Goal: Task Accomplishment & Management: Complete application form

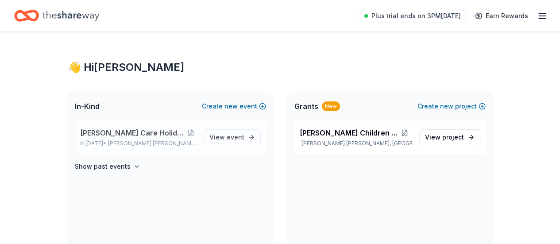
click at [146, 130] on span "[PERSON_NAME] Care Holiday/Christmas Party" at bounding box center [132, 132] width 105 height 11
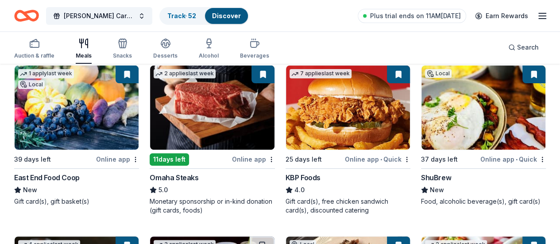
scroll to position [104, 0]
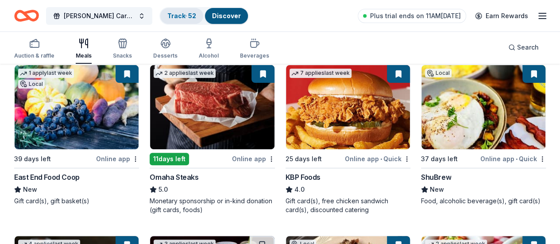
click at [184, 16] on link "Track · 52" at bounding box center [181, 16] width 29 height 8
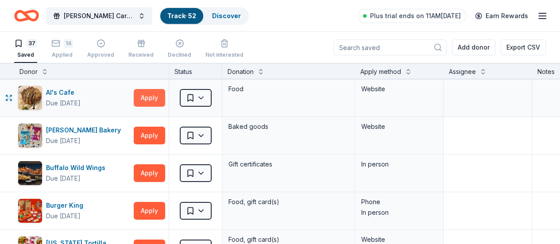
click at [155, 100] on button "Apply" at bounding box center [149, 98] width 31 height 18
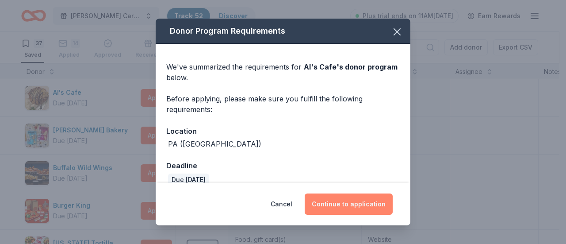
click at [324, 203] on button "Continue to application" at bounding box center [349, 203] width 88 height 21
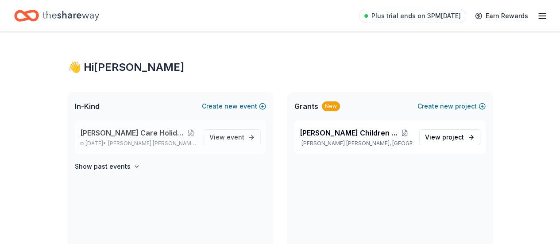
click at [101, 132] on span "[PERSON_NAME] Care Holiday/Christmas Party" at bounding box center [132, 132] width 105 height 11
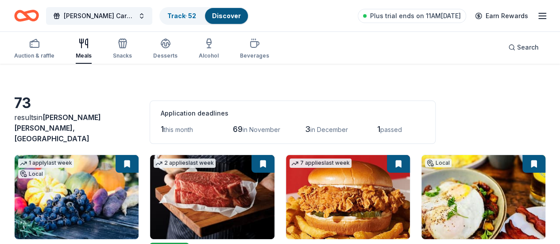
scroll to position [14, 0]
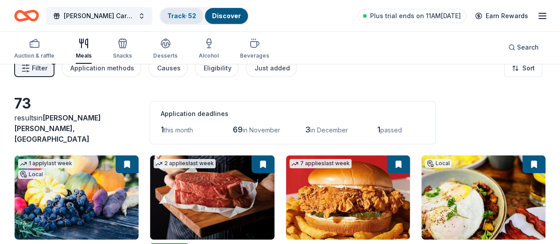
click at [187, 16] on link "Track · 52" at bounding box center [181, 16] width 29 height 8
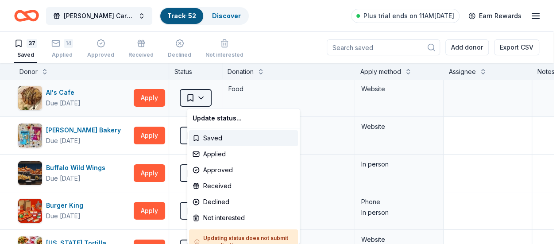
click at [211, 98] on html "Foster Care Holiday/Christmas Party Track · 52 Discover Plus trial ends on 11AM…" at bounding box center [280, 122] width 560 height 244
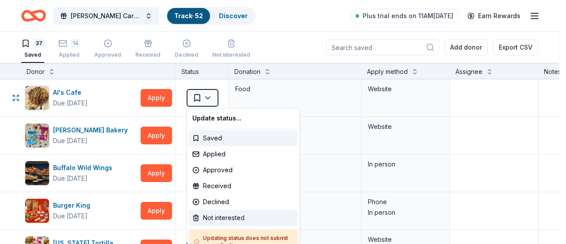
click at [216, 218] on div "Not interested" at bounding box center [243, 218] width 109 height 16
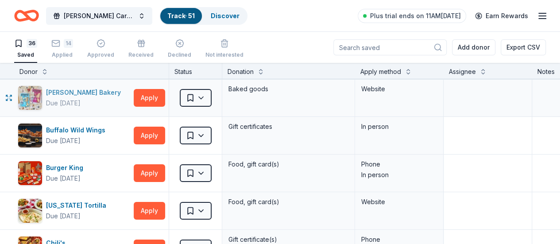
click at [83, 92] on div "Bobo's Bakery" at bounding box center [85, 92] width 78 height 11
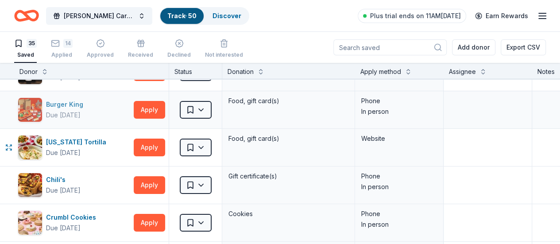
scroll to position [27, 0]
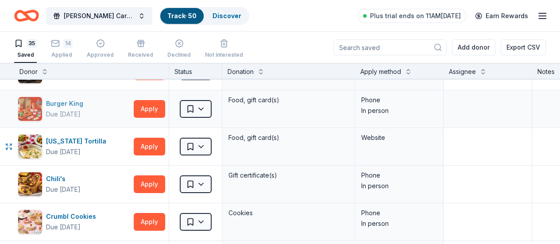
click at [84, 139] on div "[US_STATE] Tortilla" at bounding box center [78, 141] width 64 height 11
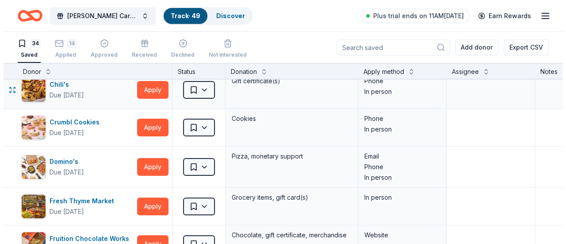
scroll to position [84, 0]
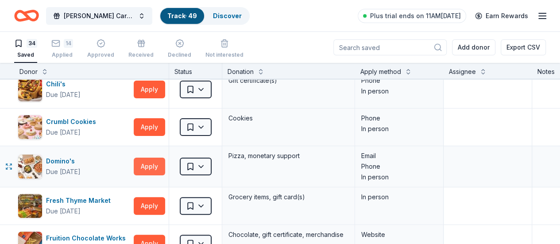
click at [153, 165] on button "Apply" at bounding box center [149, 166] width 31 height 18
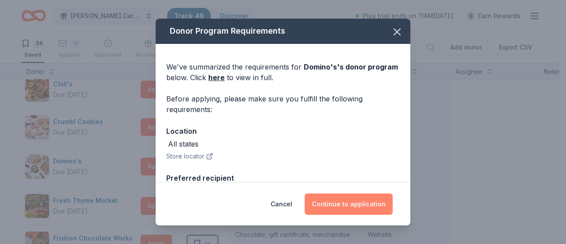
click at [340, 204] on button "Continue to application" at bounding box center [349, 203] width 88 height 21
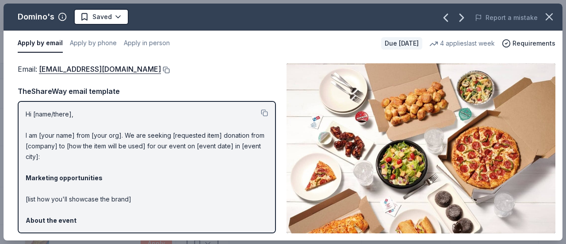
click at [161, 69] on button at bounding box center [165, 69] width 9 height 7
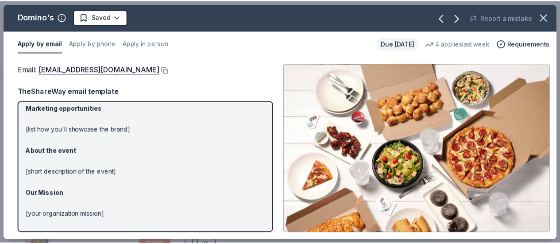
scroll to position [0, 0]
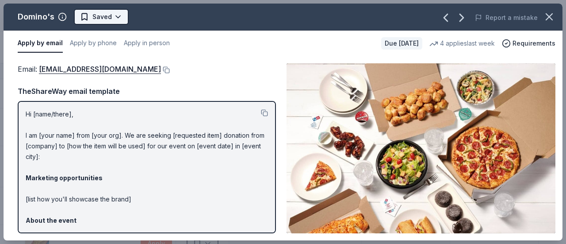
click at [118, 14] on html "Foster Care Holiday/Christmas Party Track · 49 Discover Plus trial ends on 11AM…" at bounding box center [283, 122] width 566 height 244
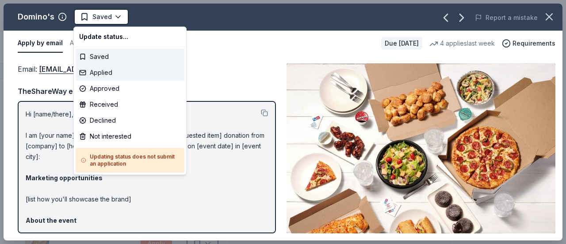
click at [115, 72] on div "Applied" at bounding box center [130, 73] width 109 height 16
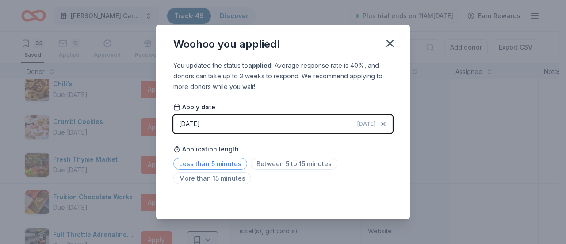
click at [223, 161] on span "Less than 5 minutes" at bounding box center [210, 163] width 74 height 12
click at [390, 43] on icon "button" at bounding box center [390, 43] width 6 height 6
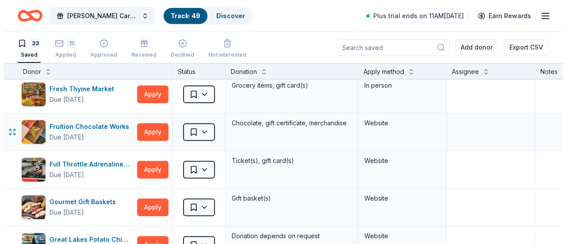
scroll to position [157, 0]
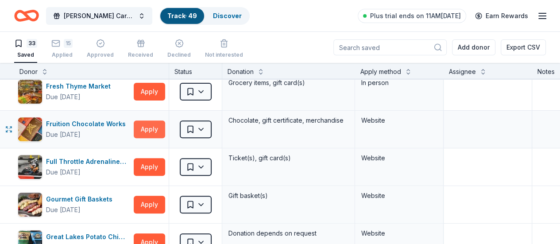
click at [152, 128] on button "Apply" at bounding box center [149, 129] width 31 height 18
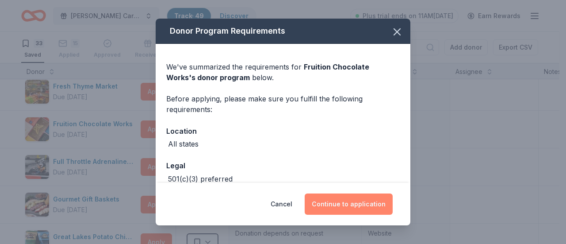
click at [349, 206] on button "Continue to application" at bounding box center [349, 203] width 88 height 21
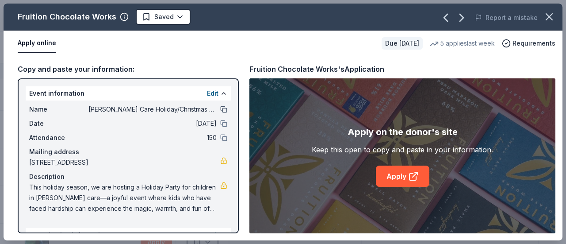
click at [220, 107] on button at bounding box center [223, 109] width 7 height 7
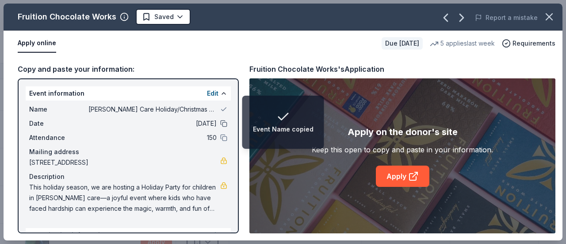
click at [220, 120] on button at bounding box center [223, 123] width 7 height 7
click at [220, 134] on button at bounding box center [223, 137] width 7 height 7
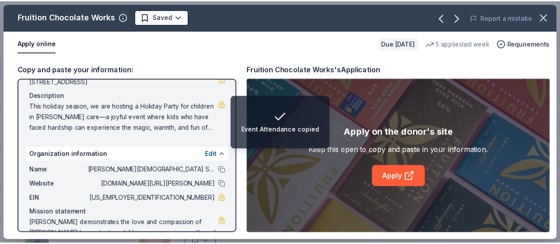
scroll to position [109, 0]
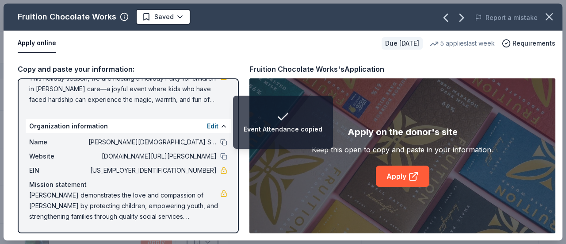
click at [220, 142] on button at bounding box center [223, 141] width 7 height 7
click at [220, 155] on button at bounding box center [223, 156] width 7 height 7
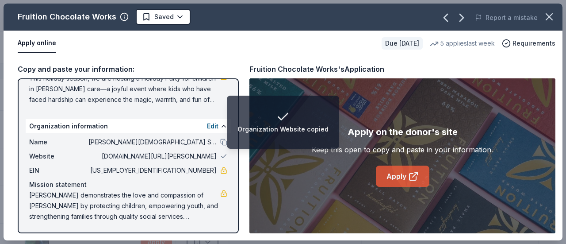
click at [389, 176] on link "Apply" at bounding box center [403, 175] width 54 height 21
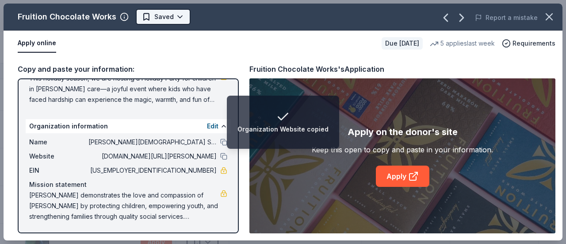
click at [179, 19] on html "Organization Website copied Foster Care Holiday/Christmas Party Track · 49 Disc…" at bounding box center [283, 122] width 566 height 244
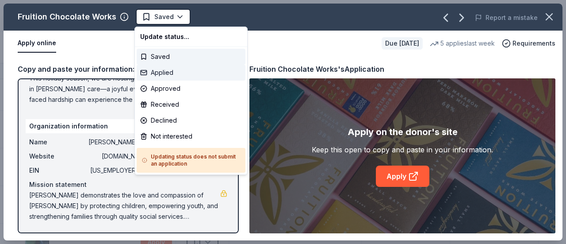
click at [164, 69] on div "Applied" at bounding box center [191, 73] width 109 height 16
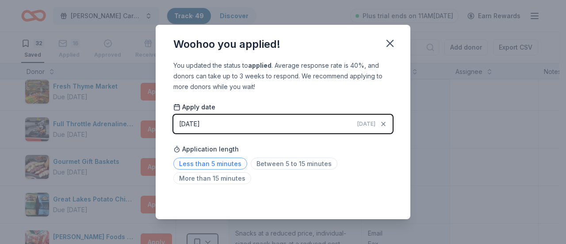
click at [216, 163] on span "Less than 5 minutes" at bounding box center [210, 163] width 74 height 12
click at [391, 44] on icon "button" at bounding box center [390, 43] width 6 height 6
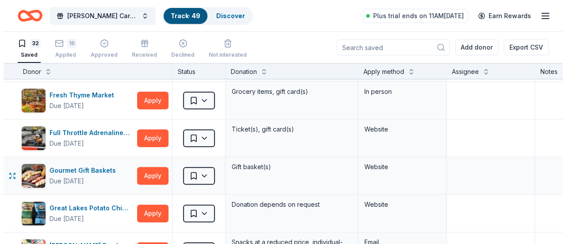
scroll to position [147, 0]
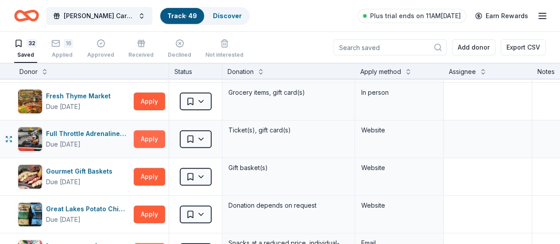
click at [156, 142] on button "Apply" at bounding box center [149, 139] width 31 height 18
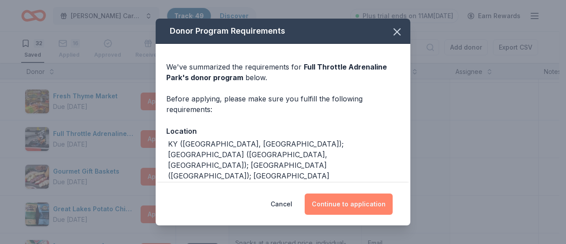
click at [341, 206] on button "Continue to application" at bounding box center [349, 203] width 88 height 21
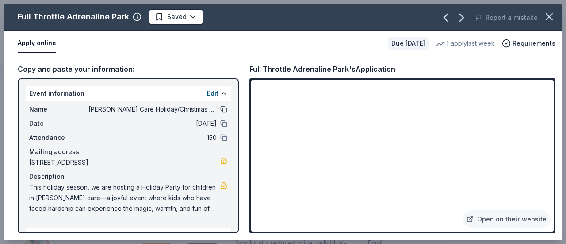
click at [220, 110] on button at bounding box center [223, 109] width 7 height 7
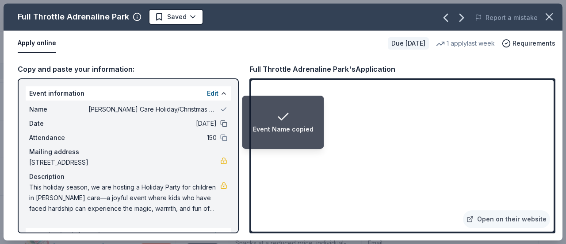
click at [220, 127] on button at bounding box center [223, 123] width 7 height 7
click at [220, 138] on button at bounding box center [223, 137] width 7 height 7
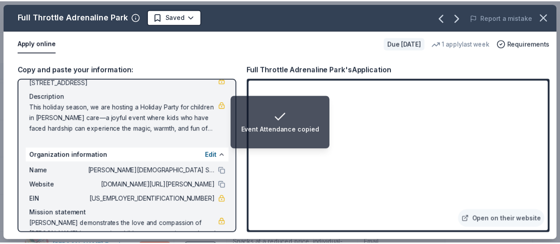
scroll to position [81, 0]
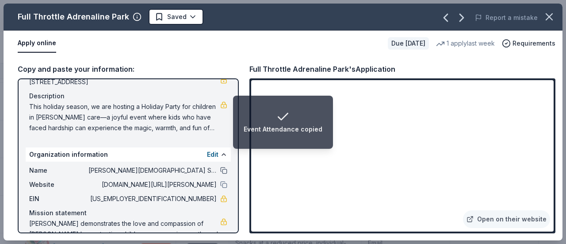
click at [220, 172] on button at bounding box center [223, 170] width 7 height 7
click at [220, 184] on button at bounding box center [223, 184] width 7 height 7
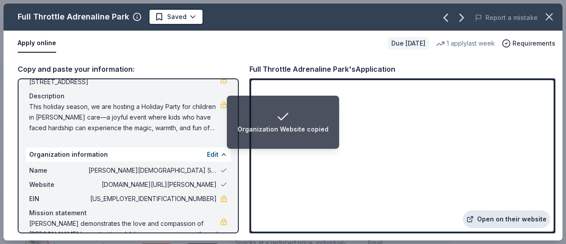
click at [497, 221] on link "Open on their website" at bounding box center [506, 219] width 87 height 18
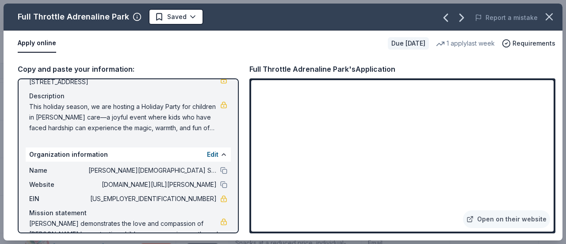
drag, startPoint x: 16, startPoint y: 16, endPoint x: 61, endPoint y: 18, distance: 44.3
click at [61, 18] on div "Full Throttle Adrenaline Park Saved" at bounding box center [171, 17] width 335 height 16
click at [188, 16] on html "Foster Care Holiday/Christmas Party Track · 49 Discover Plus trial ends on 11AM…" at bounding box center [283, 122] width 566 height 244
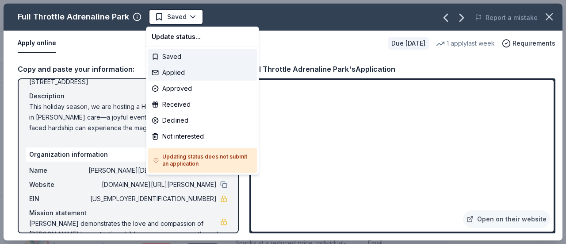
click at [180, 70] on div "Applied" at bounding box center [202, 73] width 109 height 16
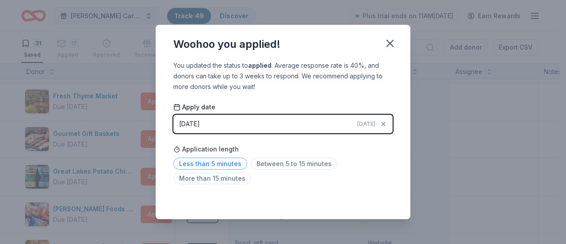
click at [201, 163] on span "Less than 5 minutes" at bounding box center [210, 163] width 74 height 12
click at [388, 44] on icon "button" at bounding box center [390, 43] width 12 height 12
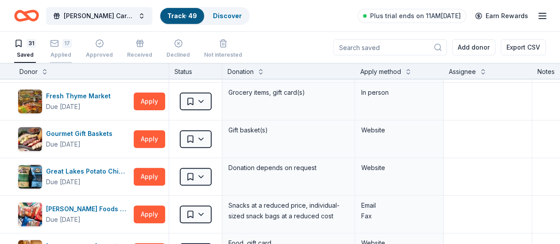
click at [68, 50] on div "17 Applied" at bounding box center [61, 48] width 22 height 19
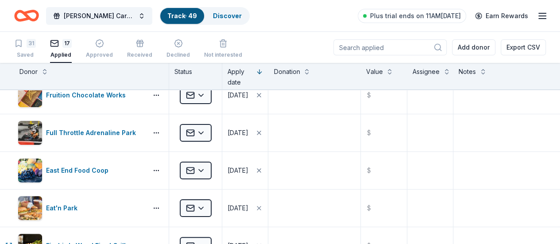
scroll to position [51, 0]
click at [194, 13] on link "Track · 49" at bounding box center [182, 16] width 30 height 8
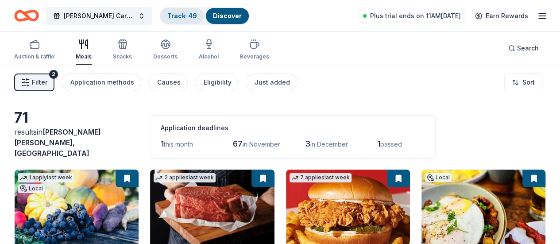
click at [194, 15] on link "Track · 49" at bounding box center [182, 16] width 30 height 8
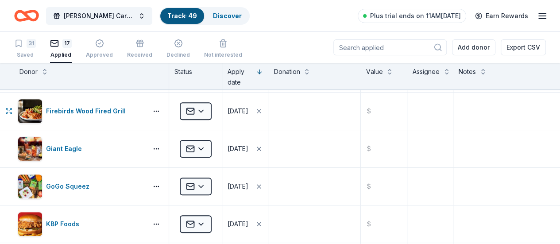
scroll to position [185, 0]
click at [32, 54] on div "Saved" at bounding box center [25, 54] width 22 height 7
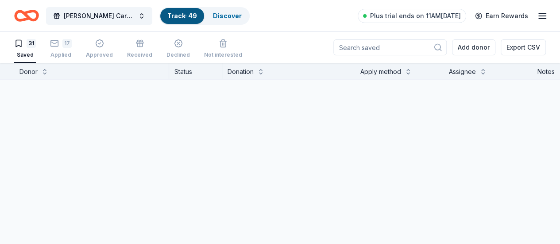
scroll to position [174, 0]
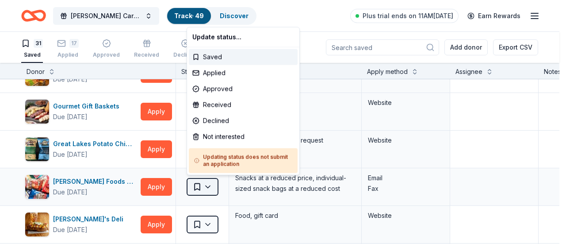
click at [214, 191] on html "Foster Care Holiday/Christmas Party Track · 49 Discover Plus trial ends on 11AM…" at bounding box center [283, 122] width 566 height 244
click at [216, 137] on div "Not interested" at bounding box center [243, 137] width 109 height 16
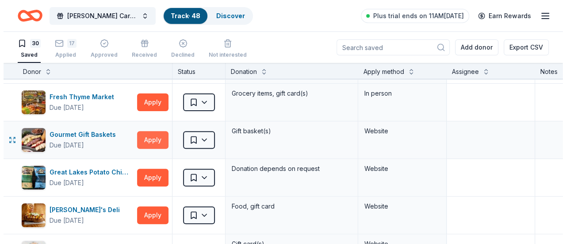
scroll to position [145, 0]
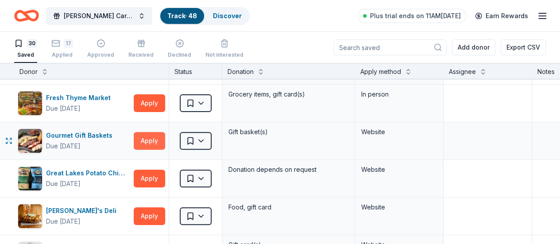
click at [161, 138] on button "Apply" at bounding box center [149, 141] width 31 height 18
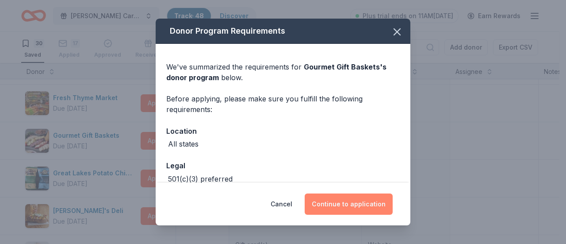
click at [347, 205] on button "Continue to application" at bounding box center [349, 203] width 88 height 21
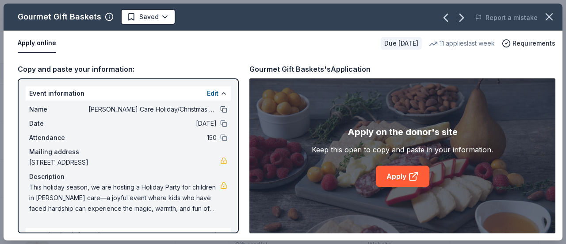
click at [220, 109] on button at bounding box center [223, 109] width 7 height 7
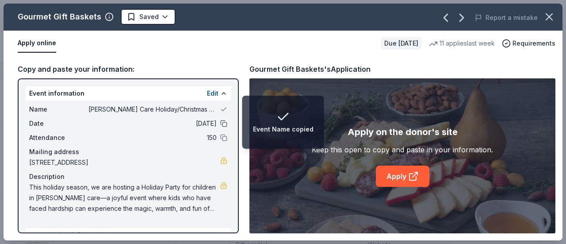
click at [220, 124] on button at bounding box center [223, 123] width 7 height 7
click at [220, 139] on button at bounding box center [223, 137] width 7 height 7
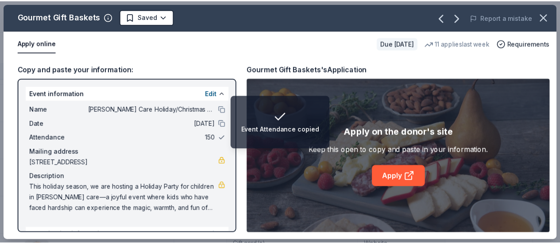
scroll to position [109, 0]
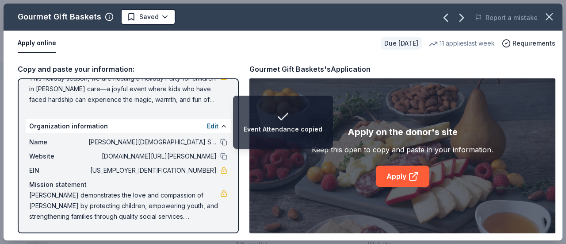
click at [220, 139] on button at bounding box center [223, 141] width 7 height 7
click at [220, 157] on button at bounding box center [223, 156] width 7 height 7
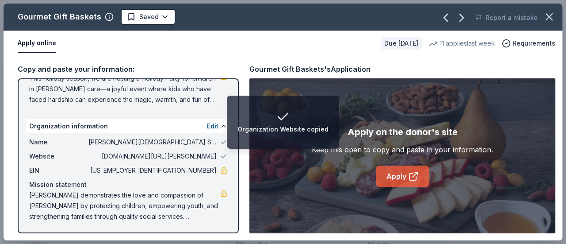
click at [389, 180] on link "Apply" at bounding box center [403, 175] width 54 height 21
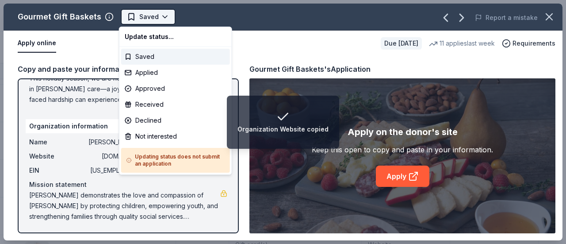
click at [161, 15] on html "Organization Website copied Foster Care Holiday/Christmas Party Track · 48 Disc…" at bounding box center [283, 122] width 566 height 244
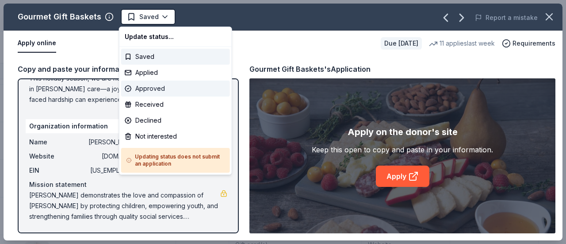
click at [145, 89] on div "Approved" at bounding box center [175, 89] width 109 height 16
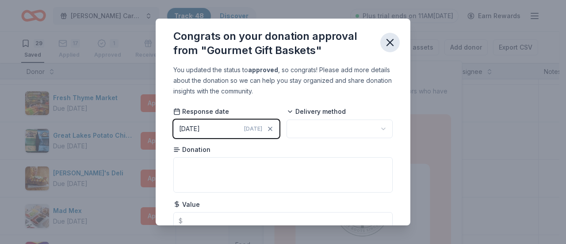
click at [389, 46] on icon "button" at bounding box center [390, 42] width 12 height 12
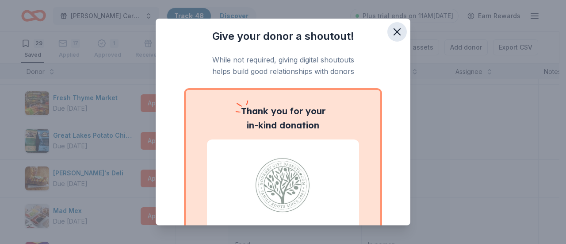
click at [394, 31] on icon "button" at bounding box center [397, 32] width 6 height 6
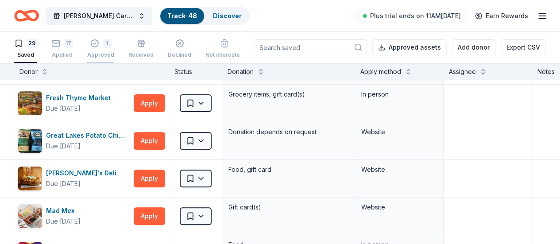
click at [103, 50] on div "1 Approved" at bounding box center [100, 48] width 27 height 19
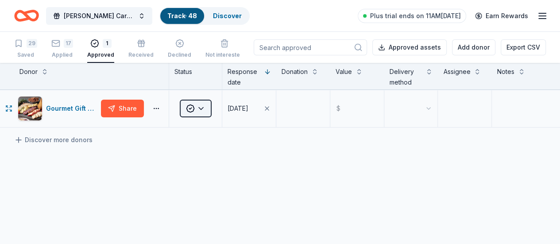
click at [211, 110] on html "Foster Care Holiday/Christmas Party Track · 48 Discover Plus trial ends on 11AM…" at bounding box center [280, 122] width 560 height 244
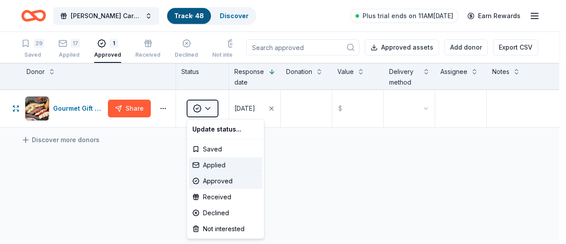
click at [212, 162] on div "Applied" at bounding box center [225, 165] width 73 height 16
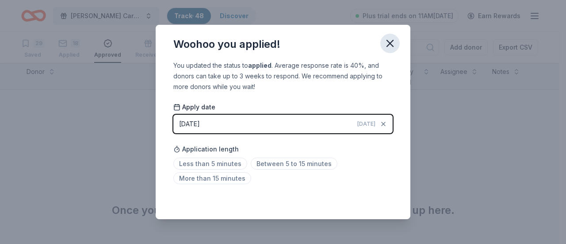
click at [389, 45] on icon "button" at bounding box center [390, 43] width 12 height 12
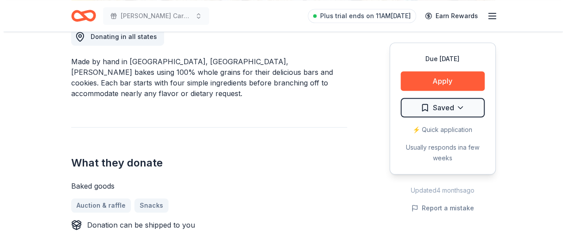
scroll to position [263, 0]
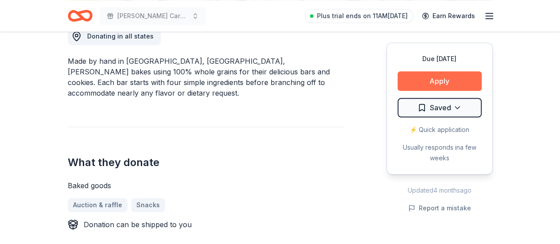
click at [427, 87] on button "Apply" at bounding box center [439, 80] width 84 height 19
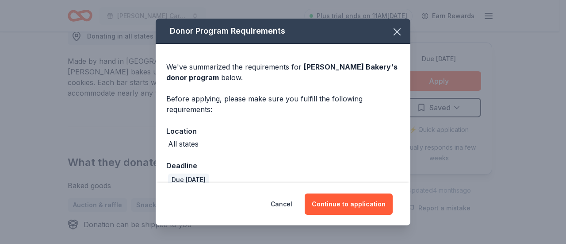
scroll to position [13, 0]
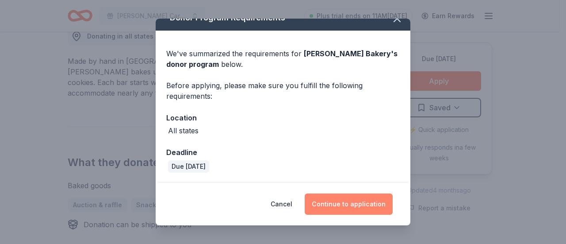
click at [334, 207] on button "Continue to application" at bounding box center [349, 203] width 88 height 21
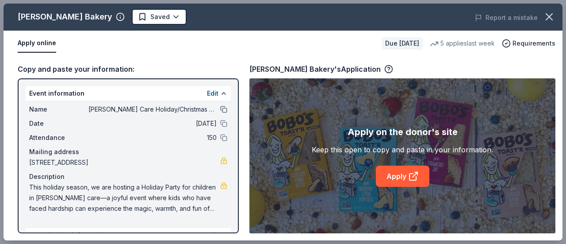
click at [220, 112] on button at bounding box center [223, 109] width 7 height 7
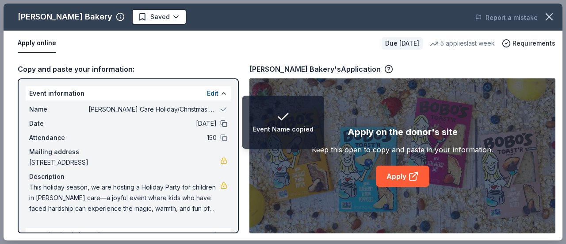
click at [220, 124] on button at bounding box center [223, 123] width 7 height 7
click at [220, 137] on button at bounding box center [223, 137] width 7 height 7
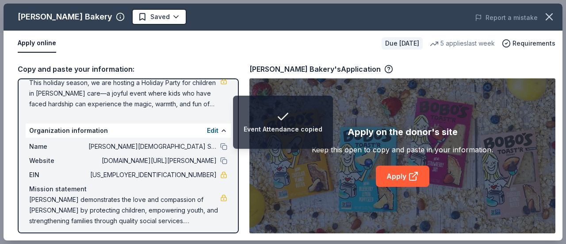
scroll to position [109, 0]
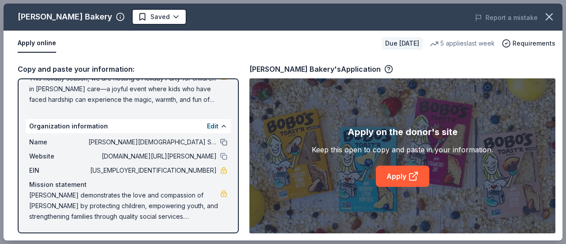
click at [220, 142] on button at bounding box center [223, 141] width 7 height 7
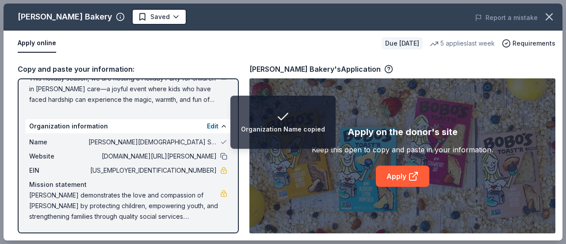
click at [220, 157] on button at bounding box center [223, 156] width 7 height 7
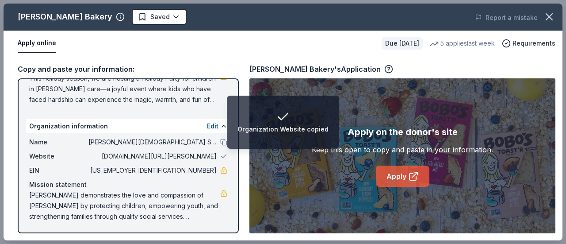
click at [398, 180] on link "Apply" at bounding box center [403, 175] width 54 height 21
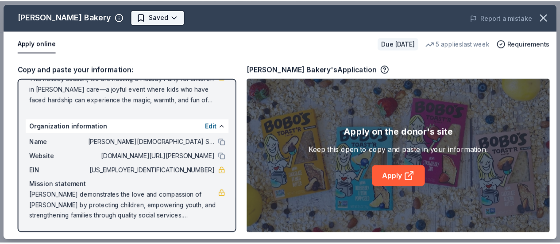
scroll to position [0, 0]
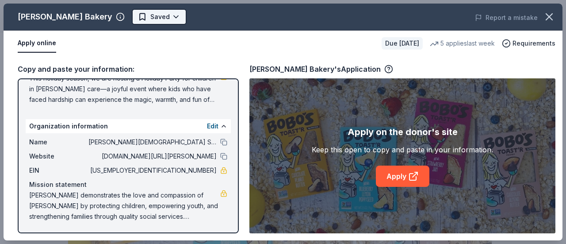
click at [139, 17] on body "Foster Care Holiday/Christmas Party Plus trial ends on 11AM, 10/20 Earn Rewards…" at bounding box center [280, 122] width 560 height 244
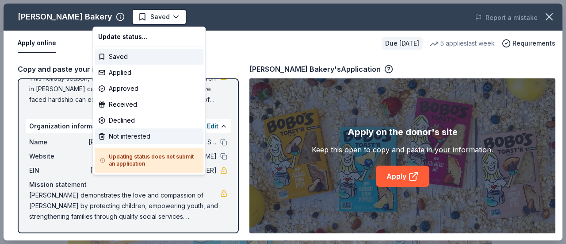
click at [135, 135] on div "Not interested" at bounding box center [149, 136] width 109 height 16
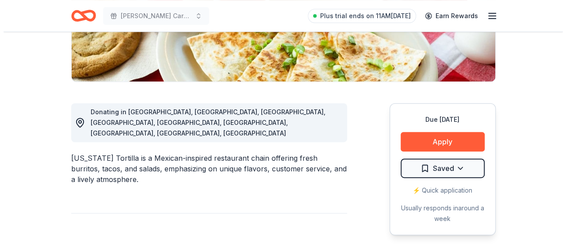
scroll to position [193, 0]
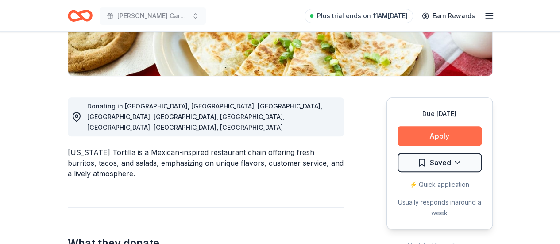
click at [458, 137] on button "Apply" at bounding box center [439, 135] width 84 height 19
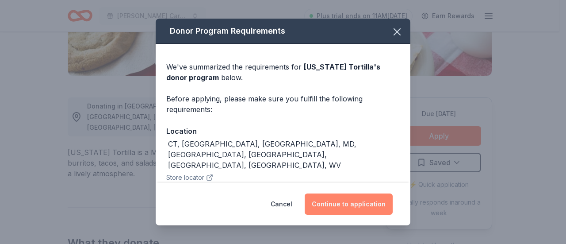
click at [348, 202] on button "Continue to application" at bounding box center [349, 203] width 88 height 21
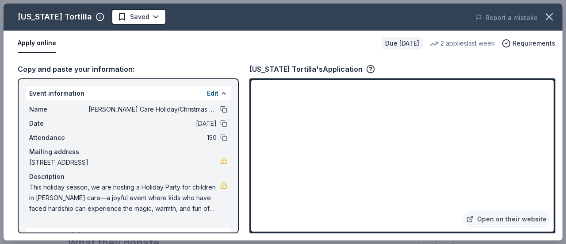
click at [220, 110] on button at bounding box center [223, 109] width 7 height 7
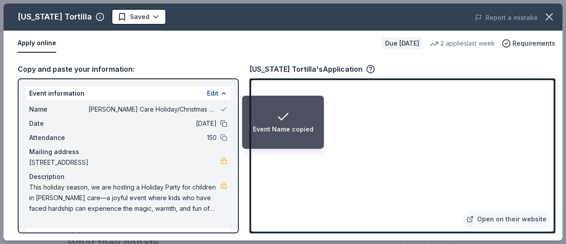
click at [220, 125] on button at bounding box center [223, 123] width 7 height 7
click at [220, 138] on button at bounding box center [223, 137] width 7 height 7
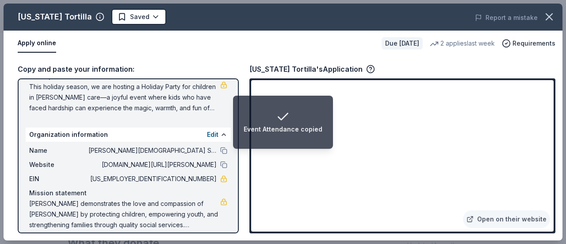
scroll to position [109, 0]
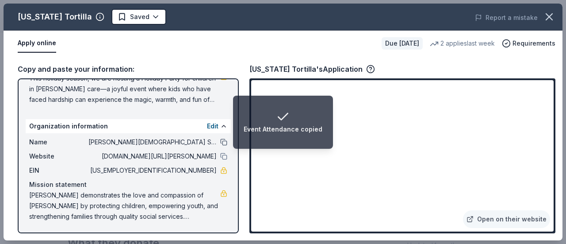
click at [220, 140] on button at bounding box center [223, 141] width 7 height 7
click at [220, 157] on button at bounding box center [223, 156] width 7 height 7
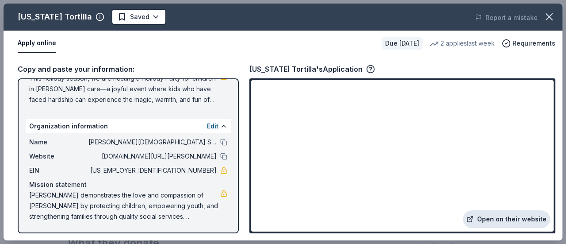
click at [495, 218] on link "Open on their website" at bounding box center [506, 219] width 87 height 18
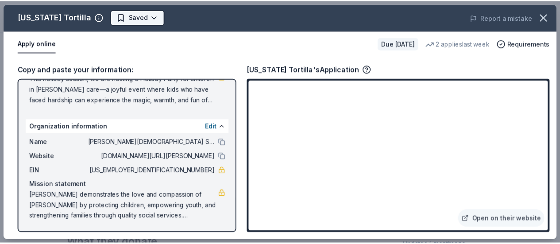
scroll to position [0, 0]
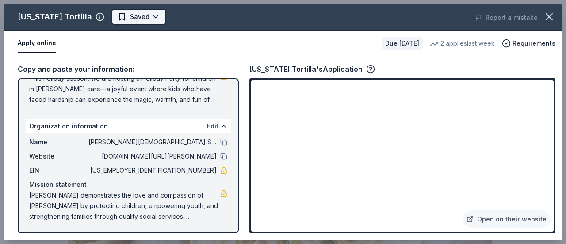
click at [149, 21] on body "[PERSON_NAME] Care Holiday/Christmas Party Plus trial ends on 11AM[DATE] Earn R…" at bounding box center [280, 122] width 560 height 244
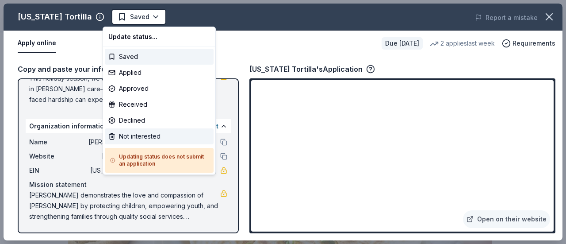
click at [150, 137] on div "Not interested" at bounding box center [159, 136] width 109 height 16
